Goal: Transaction & Acquisition: Obtain resource

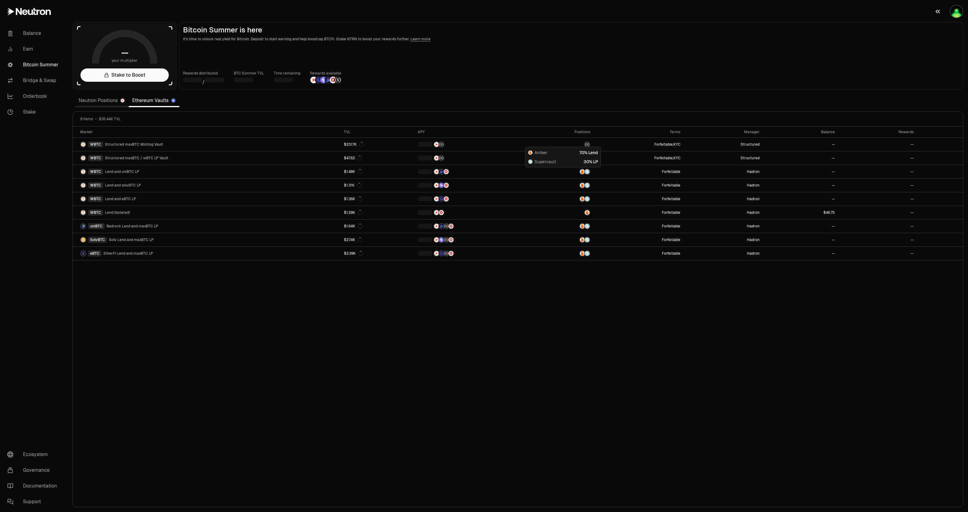
click at [955, 15] on img "button" at bounding box center [957, 11] width 12 height 12
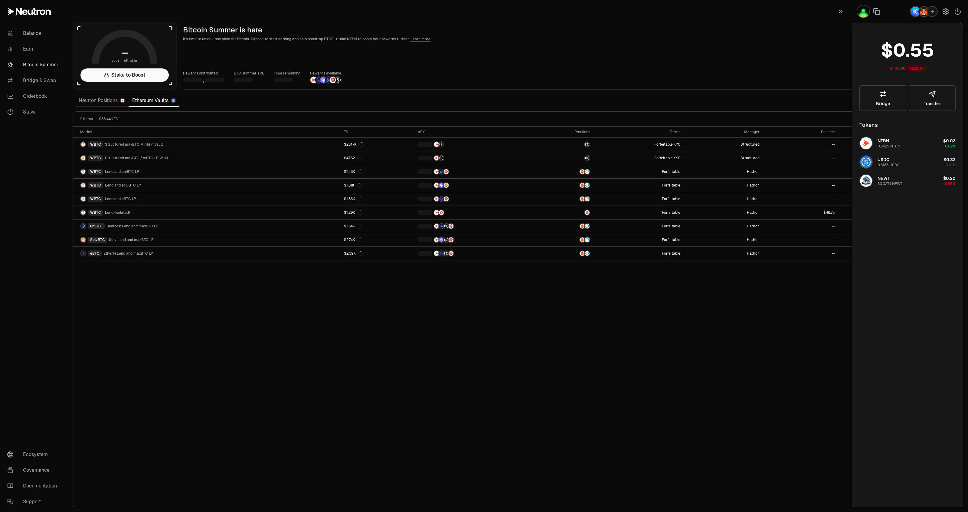
click at [912, 12] on img "button" at bounding box center [916, 12] width 10 height 10
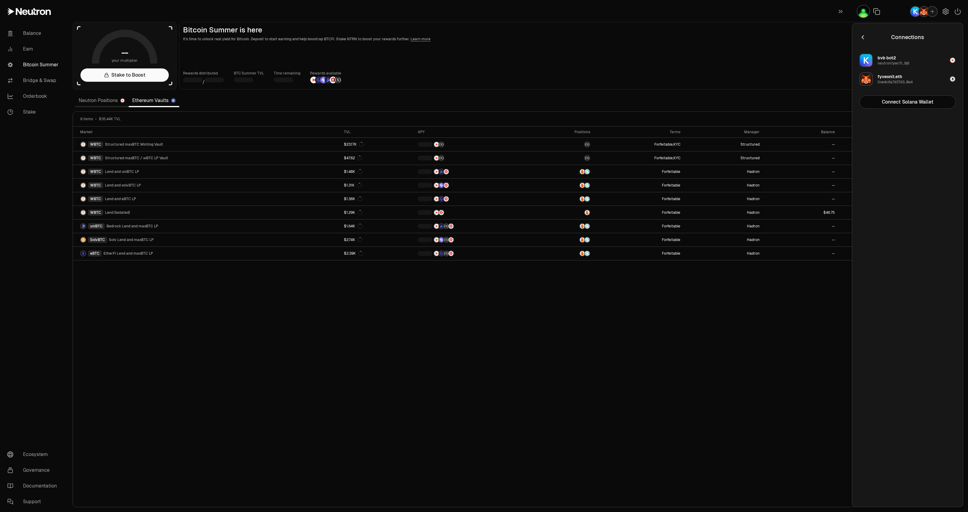
click at [912, 12] on img "button" at bounding box center [916, 12] width 10 height 10
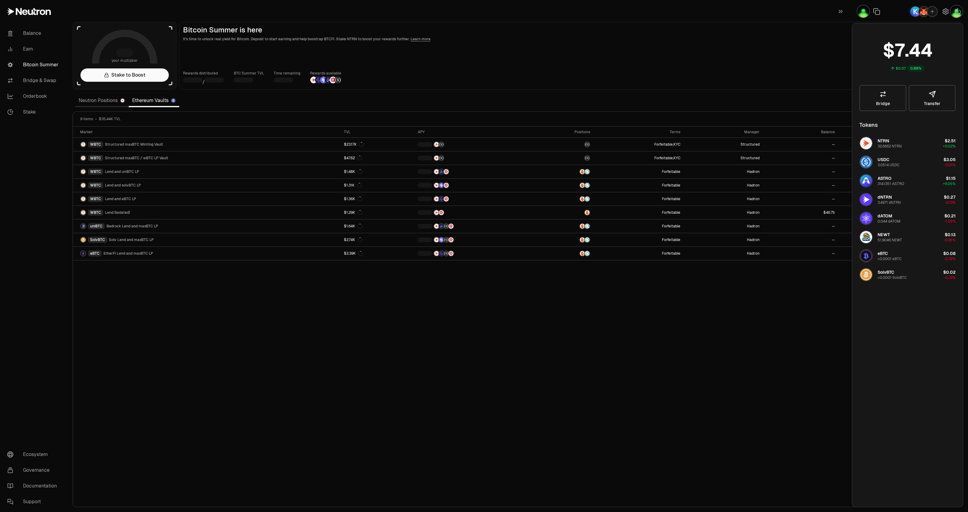
click at [610, 51] on main "Bitcoin Summer is here It's time to unlock real yield for Bitcoin. Deposit to s…" at bounding box center [571, 56] width 784 height 68
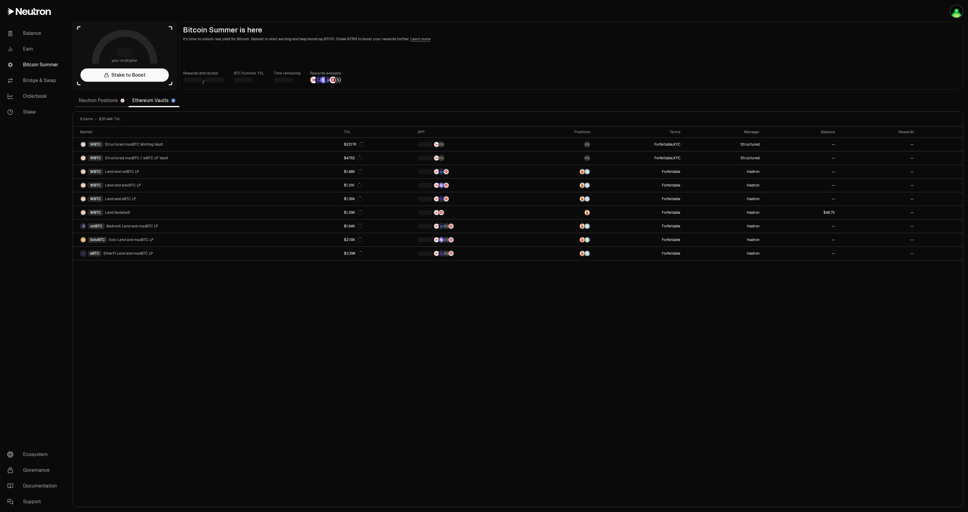
click at [395, 297] on div "Market TVL APY Positions Terms Manager Balance Rewards WBTC Structured maxBTC M…" at bounding box center [518, 316] width 890 height 380
click at [108, 106] on div "Neutron Positions Ethereum Vaults" at bounding box center [127, 100] width 104 height 13
click at [107, 100] on link "Neutron Positions" at bounding box center [102, 100] width 54 height 12
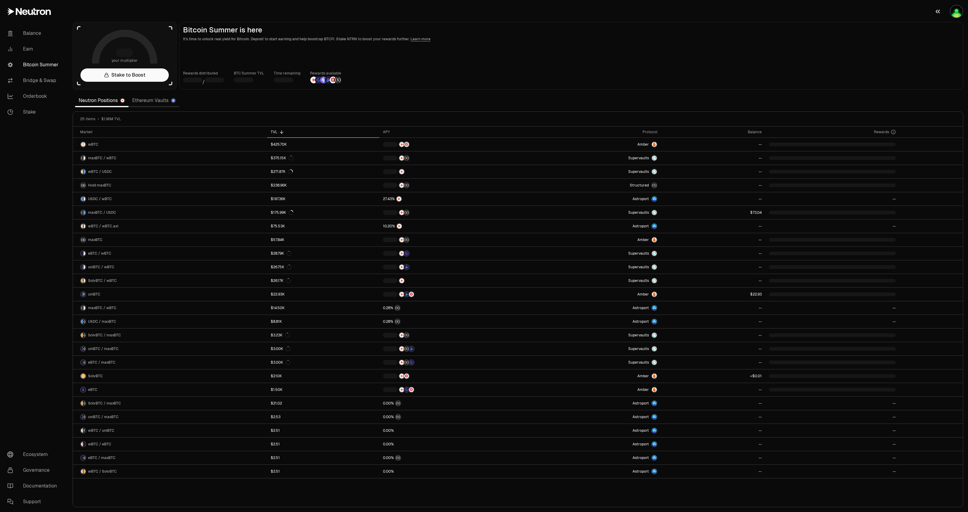
click at [953, 12] on img "button" at bounding box center [957, 11] width 12 height 12
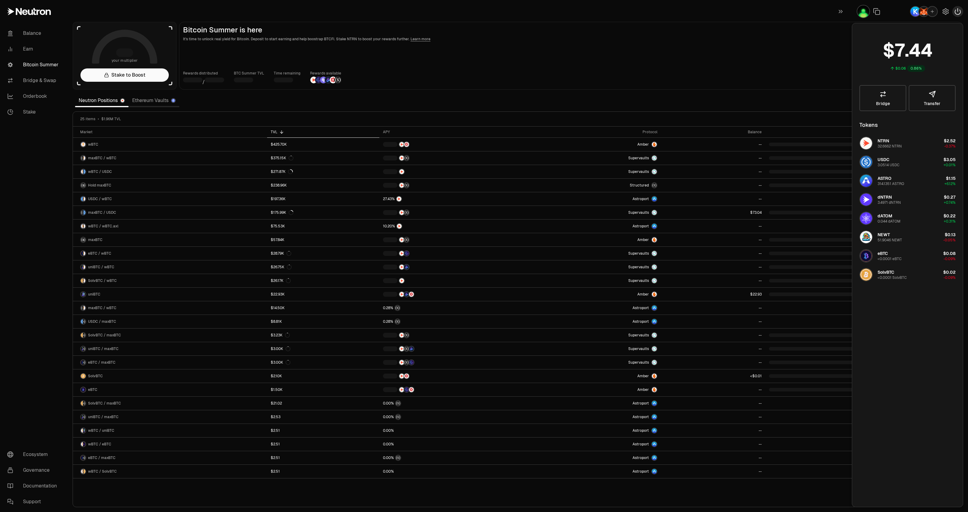
click at [954, 14] on icon "button" at bounding box center [957, 11] width 7 height 7
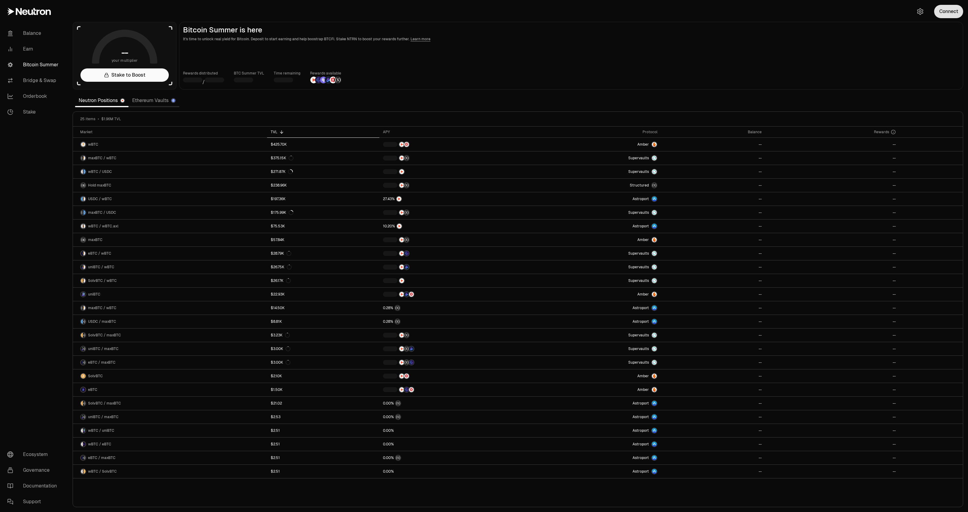
click at [950, 11] on button "Connect" at bounding box center [948, 11] width 29 height 13
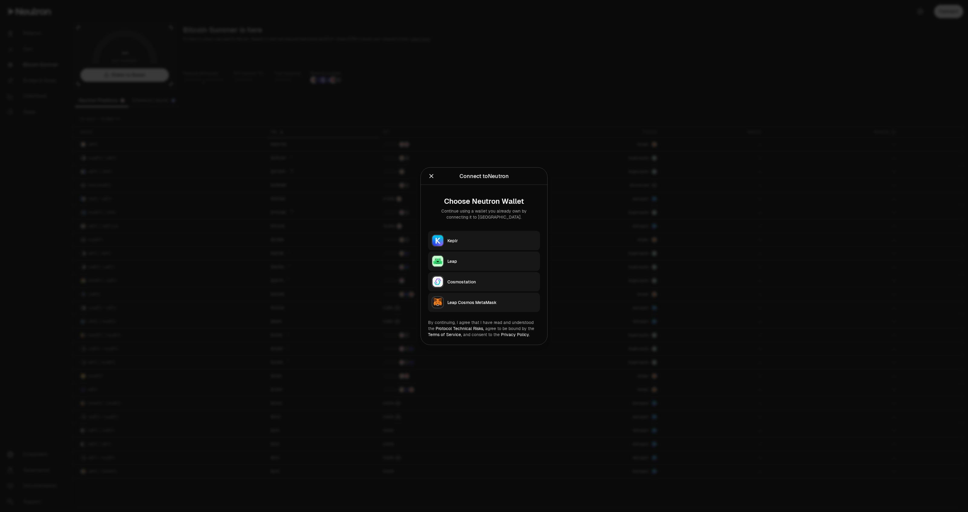
click at [513, 236] on button "Keplr" at bounding box center [484, 240] width 112 height 19
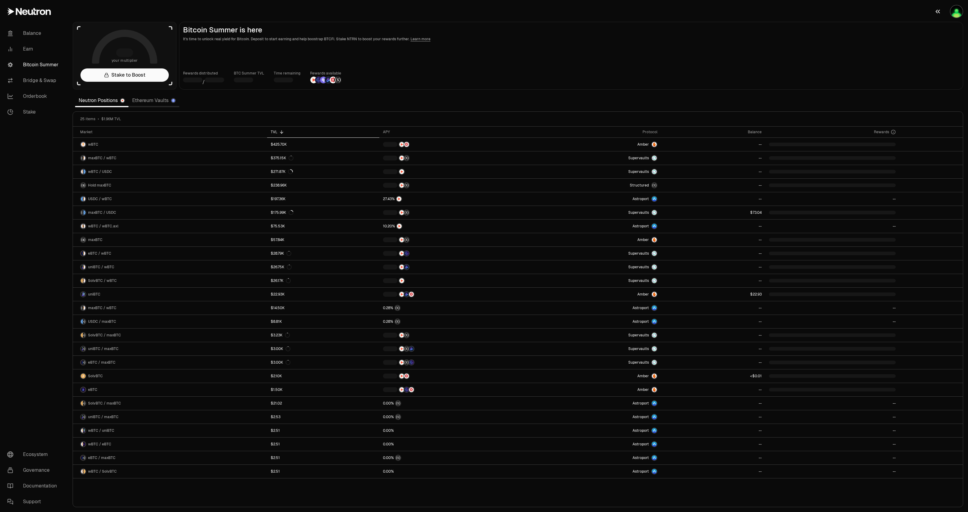
click at [959, 11] on img "button" at bounding box center [957, 11] width 12 height 12
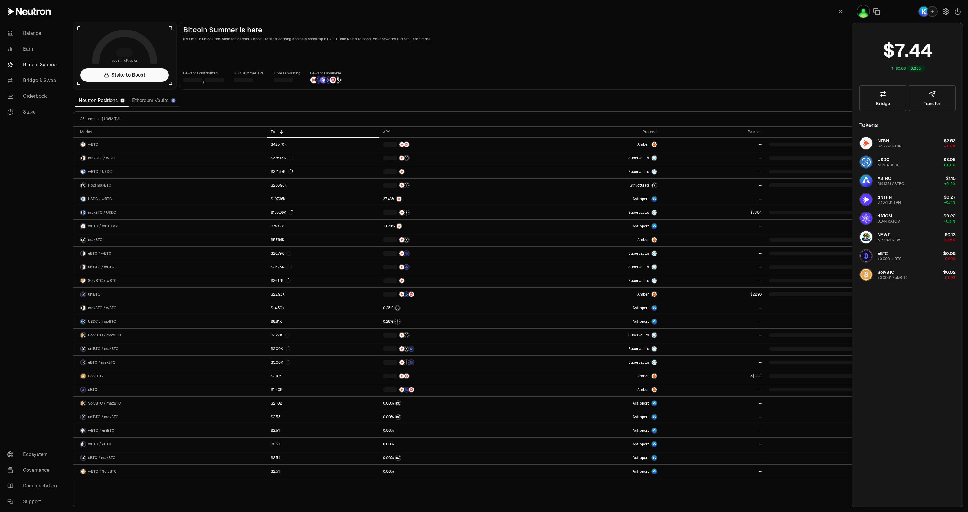
click at [930, 13] on icon "button" at bounding box center [932, 11] width 5 height 5
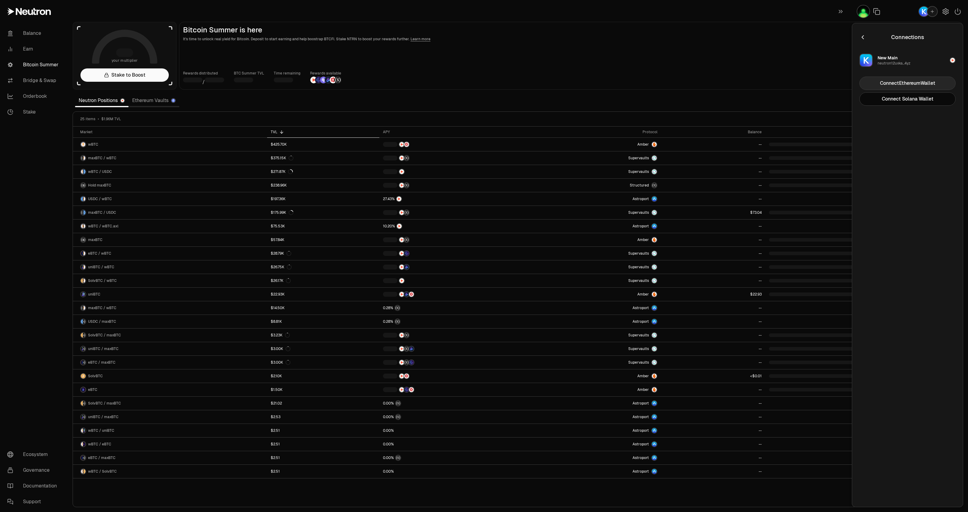
click at [903, 81] on button "Connect Ethereum Wallet" at bounding box center [907, 83] width 96 height 13
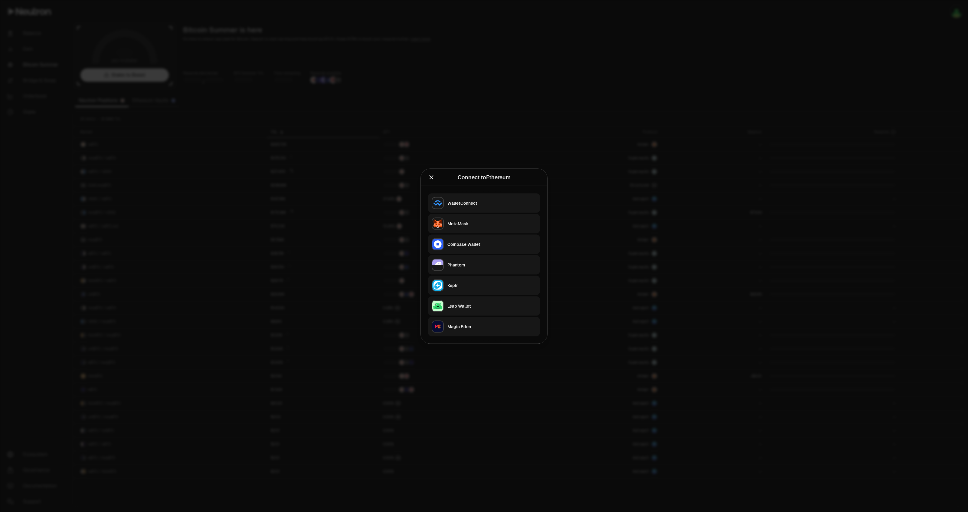
click at [512, 222] on div "MetaMask" at bounding box center [491, 223] width 89 height 6
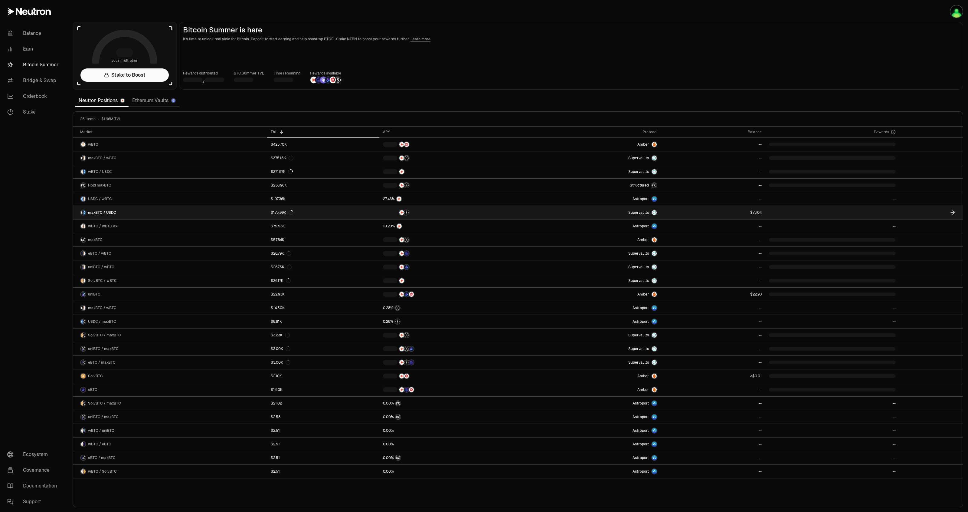
click at [870, 211] on div at bounding box center [832, 213] width 127 height 4
